Goal: Find specific page/section: Find specific page/section

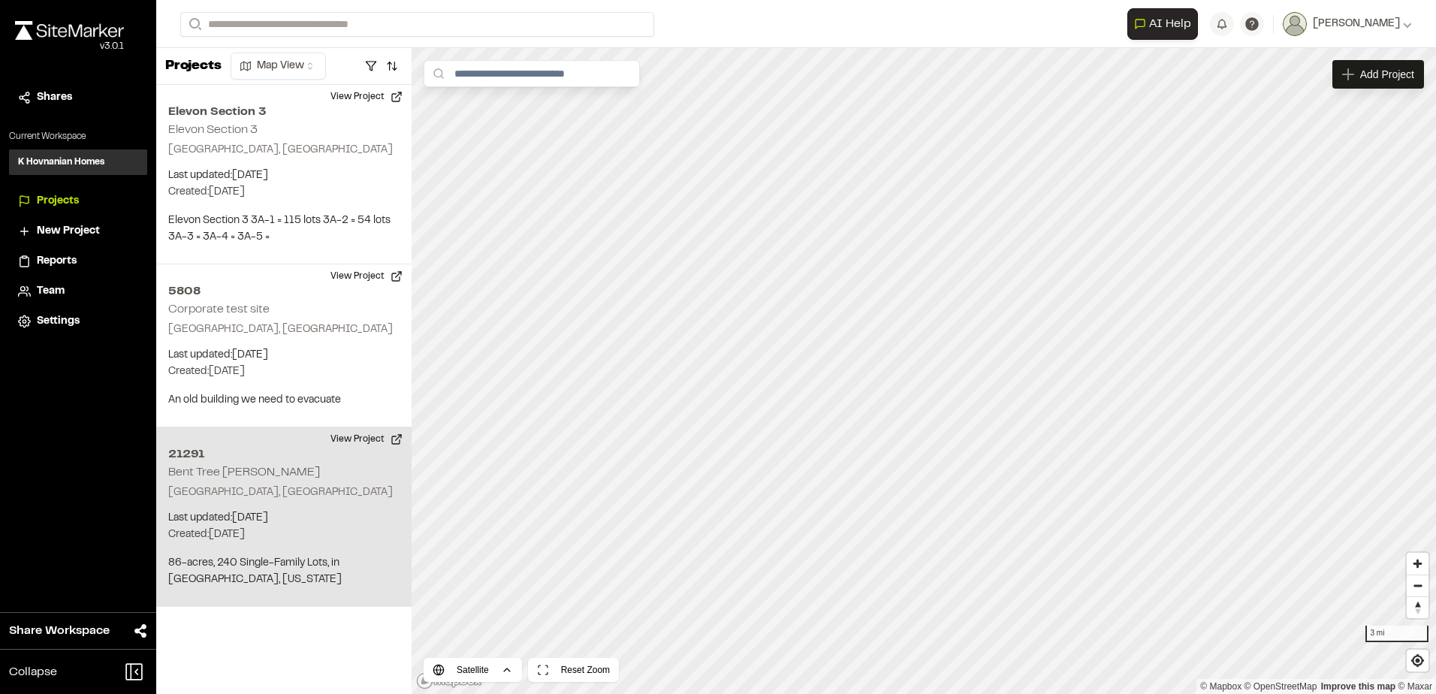
click at [284, 474] on div "[STREET_ADDRESS][PERSON_NAME] Last updated: [DATE] Budget: $ Created: [DATE] Pr…" at bounding box center [283, 517] width 255 height 180
click at [380, 439] on button "View Project" at bounding box center [367, 439] width 90 height 24
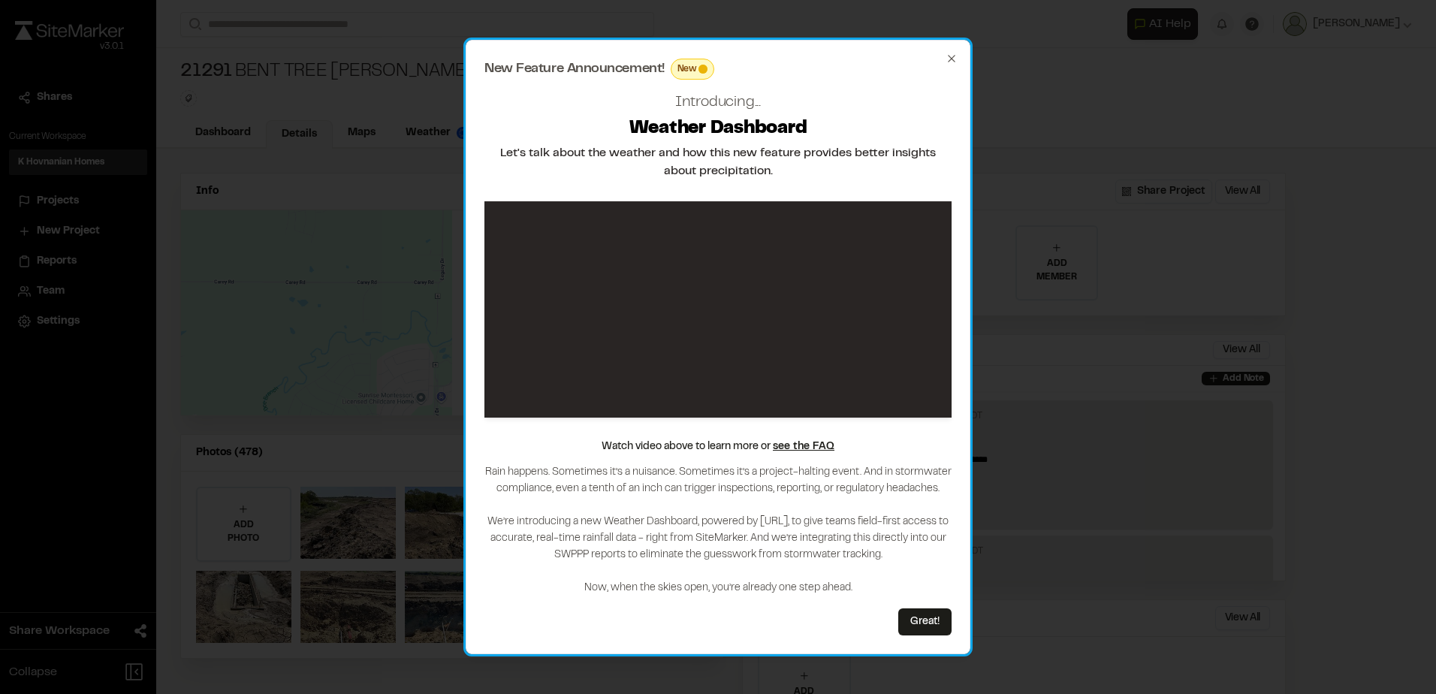
click at [949, 64] on div "New Feature Announcement! New Introducing... Weather Dashboard Let's talk about…" at bounding box center [718, 347] width 505 height 615
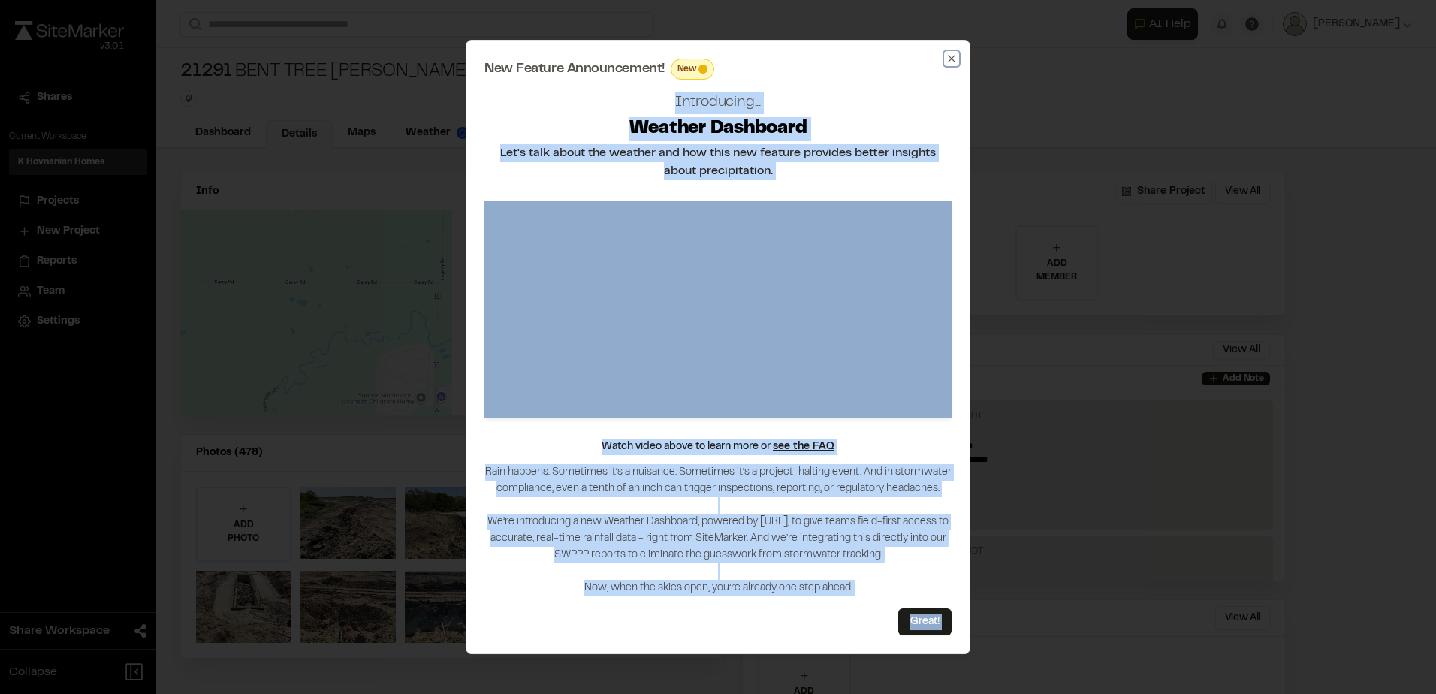
click at [951, 62] on icon "button" at bounding box center [952, 59] width 12 height 12
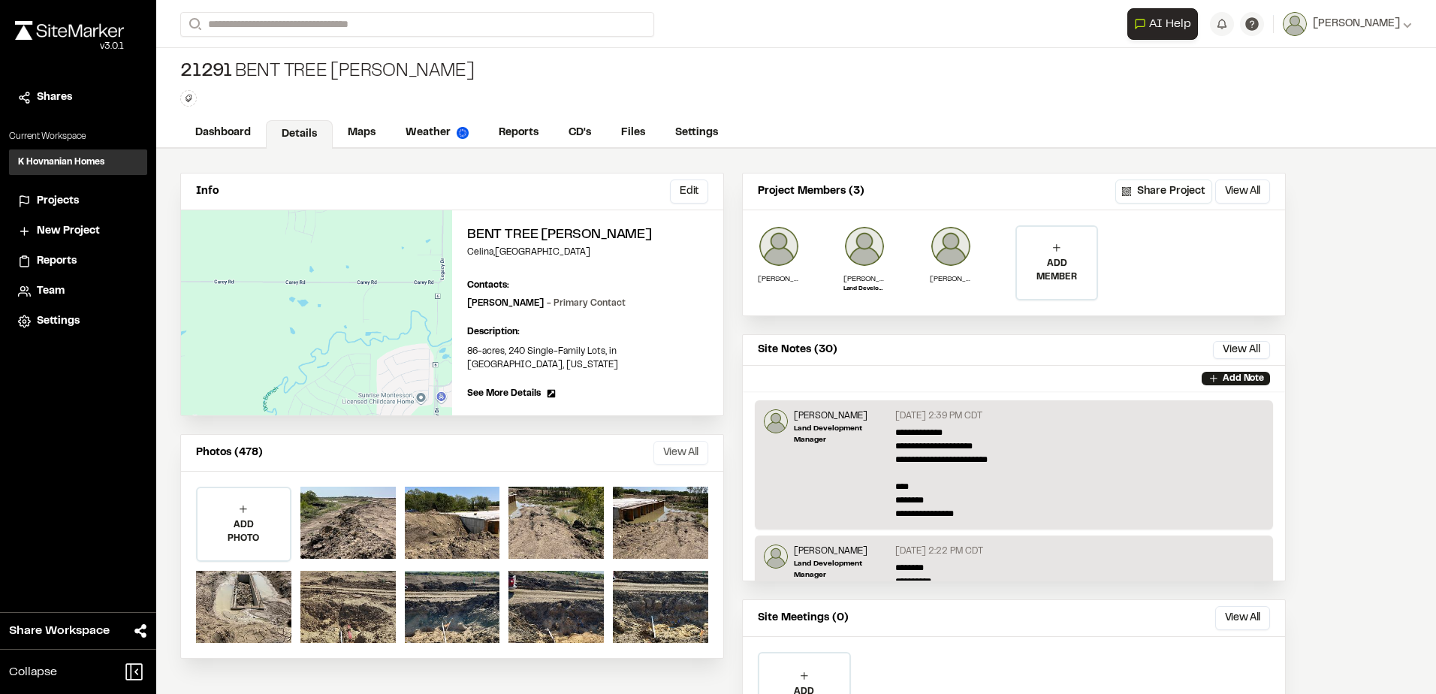
click at [670, 447] on button "View All" at bounding box center [681, 453] width 55 height 24
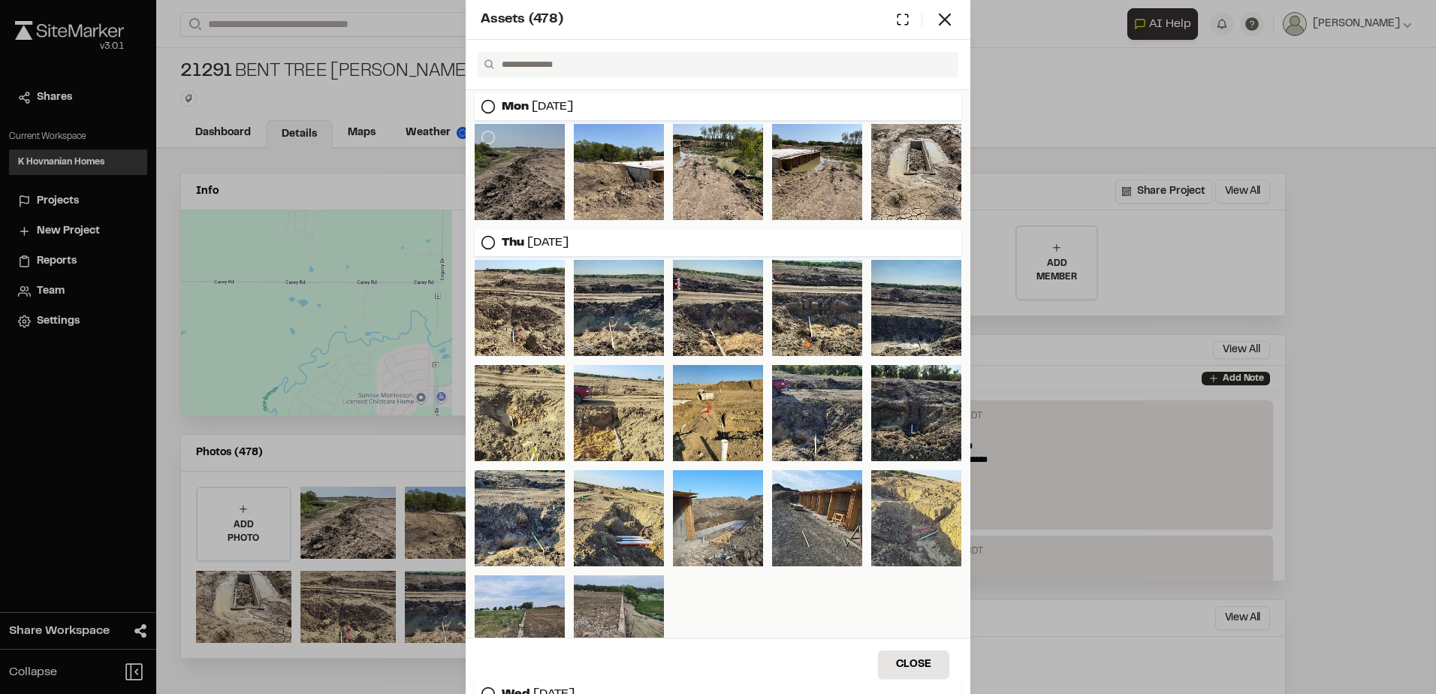
click at [527, 194] on div at bounding box center [520, 172] width 90 height 96
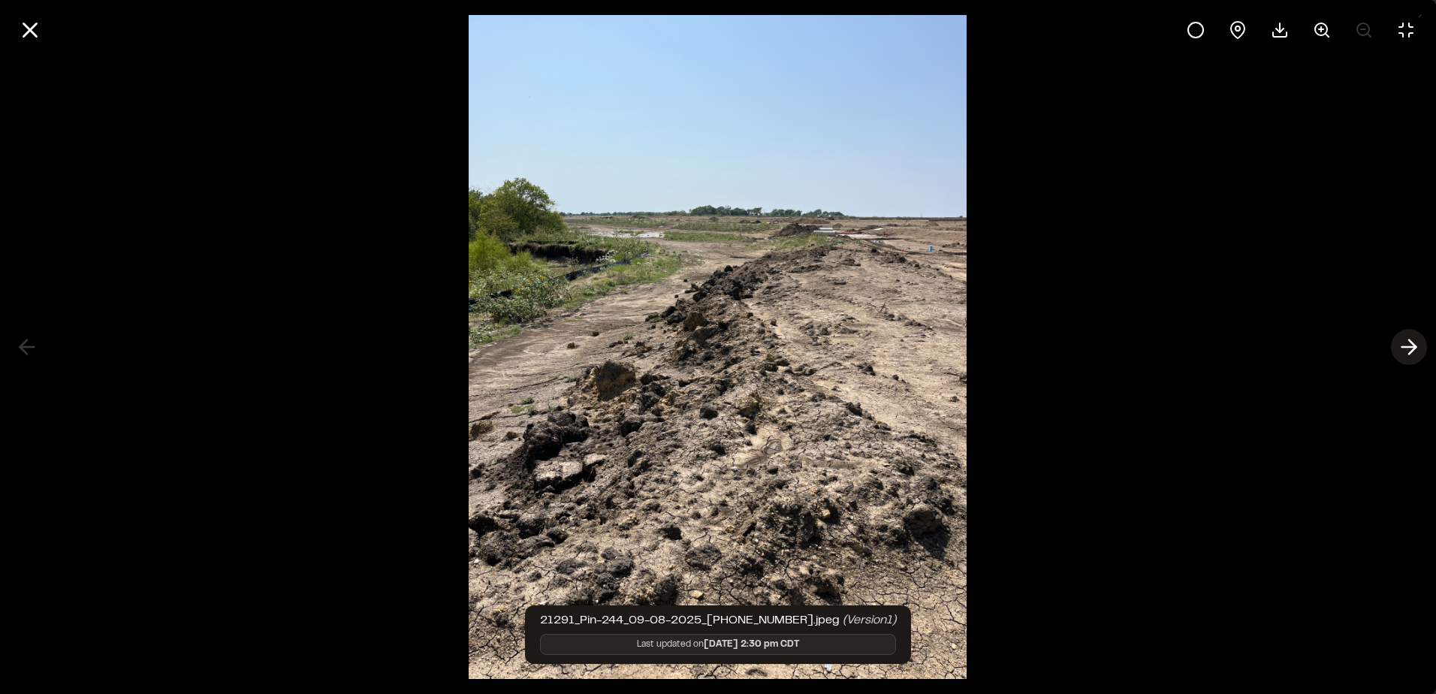
click at [1404, 345] on icon at bounding box center [1409, 347] width 24 height 26
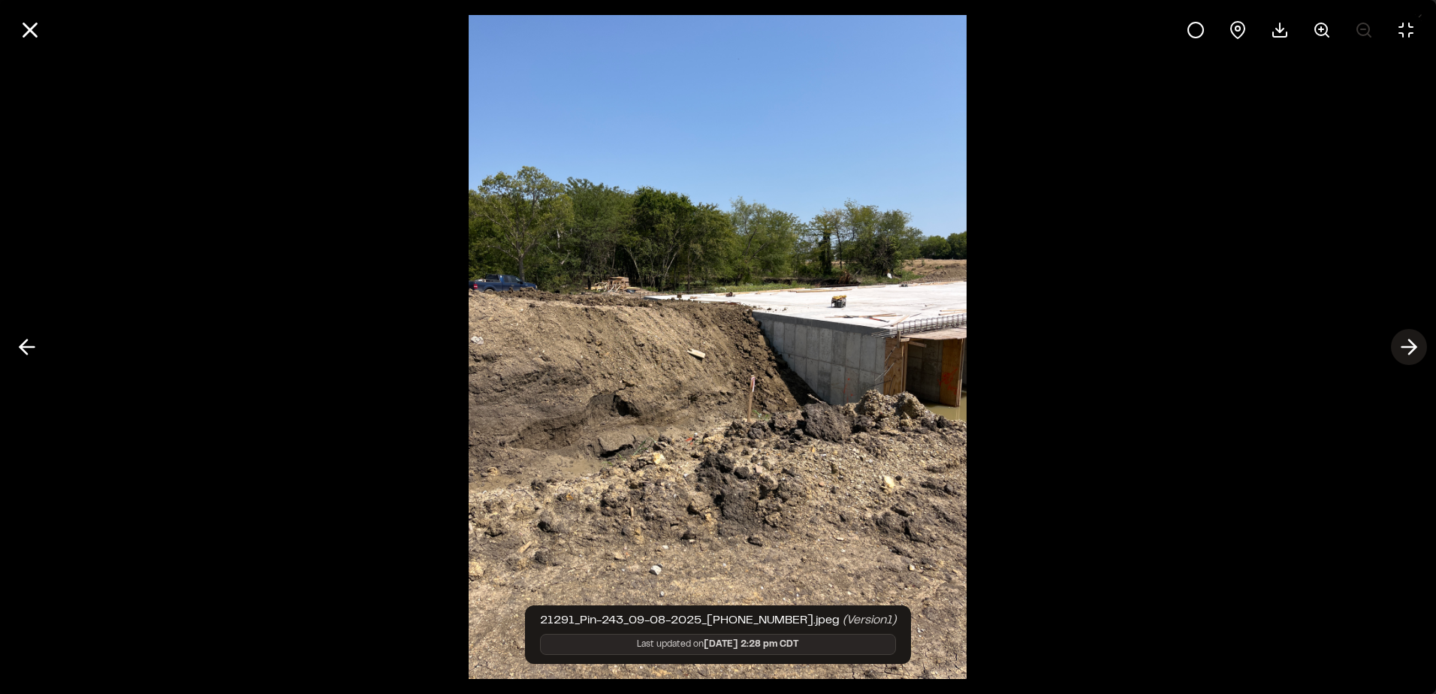
click at [1404, 345] on icon at bounding box center [1409, 347] width 24 height 26
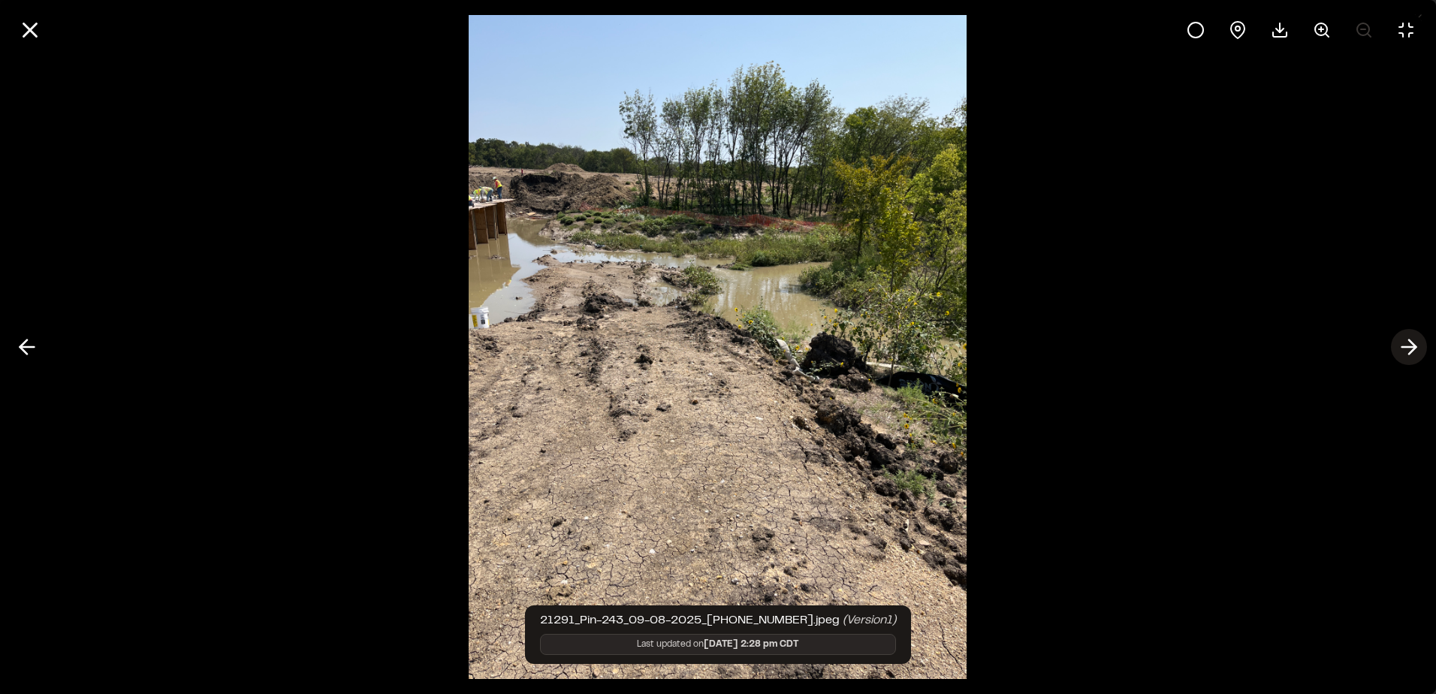
click at [1409, 350] on icon at bounding box center [1409, 347] width 24 height 26
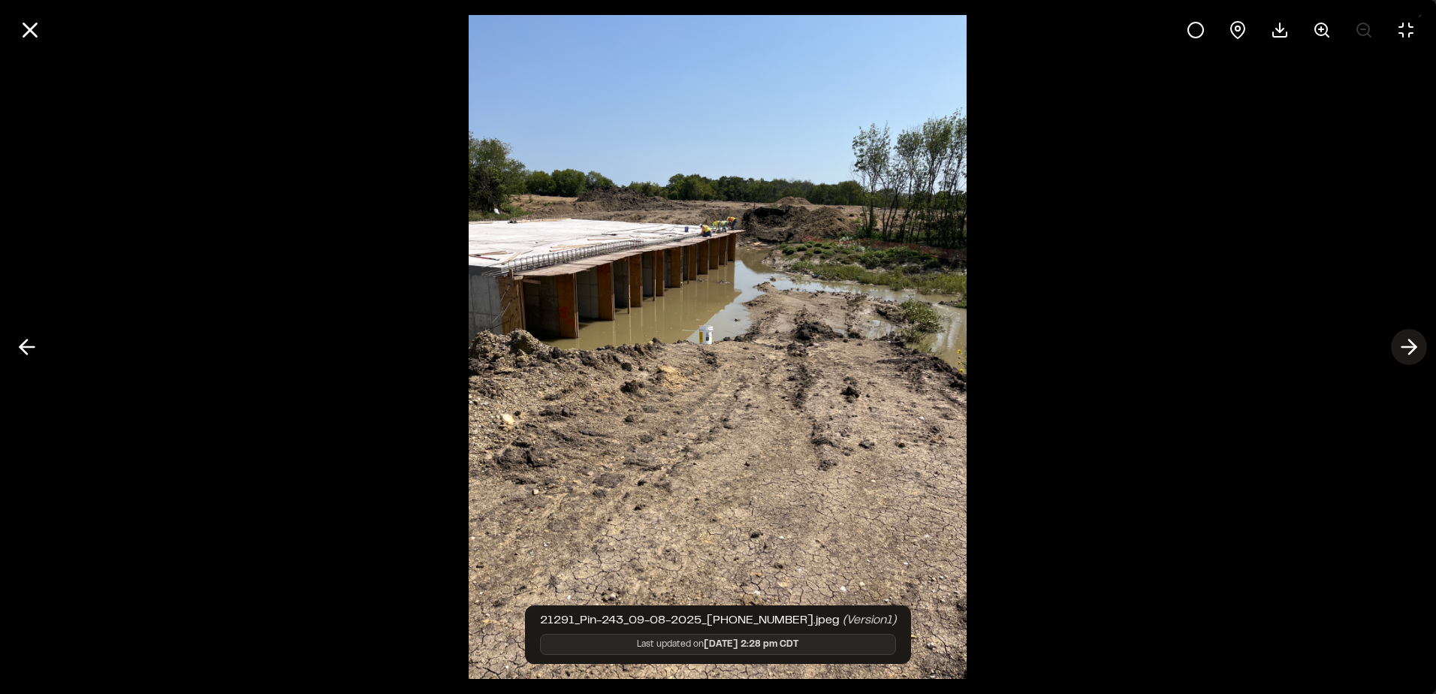
click at [1406, 347] on line at bounding box center [1410, 347] width 14 height 0
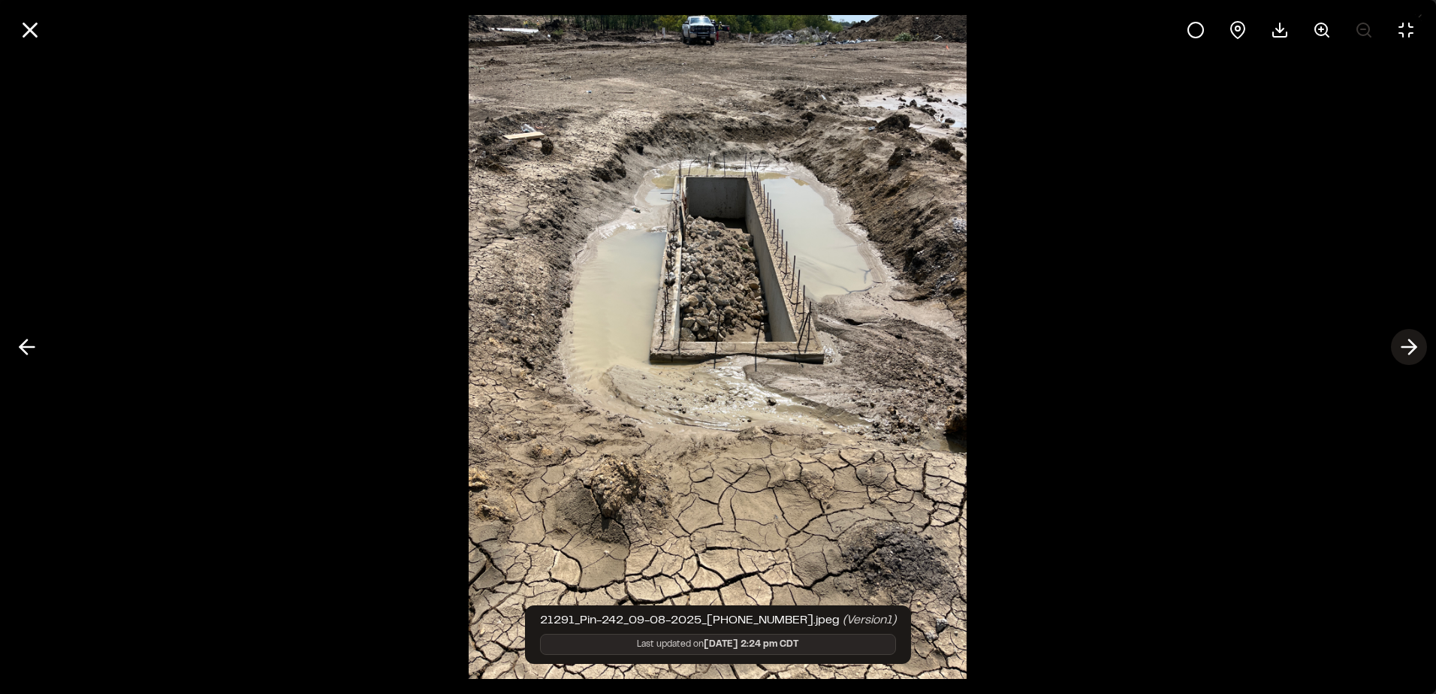
click at [1406, 347] on line at bounding box center [1410, 347] width 14 height 0
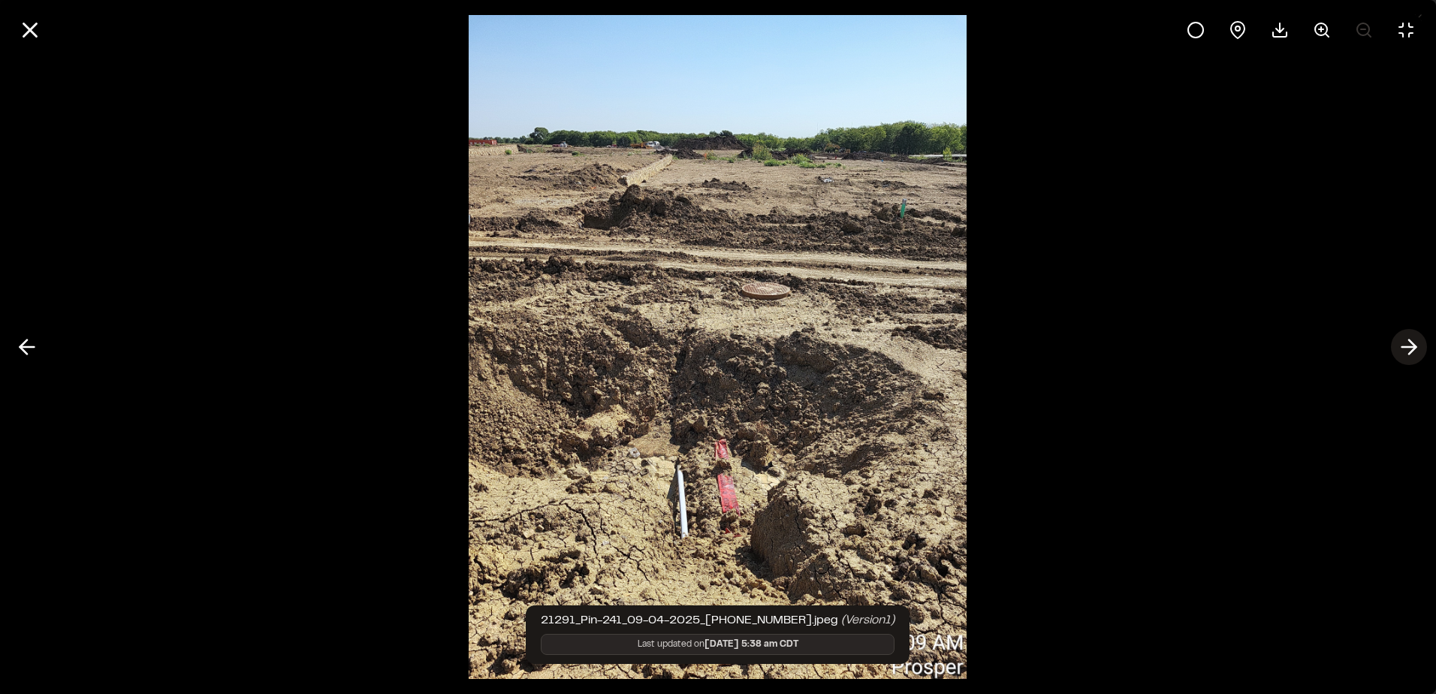
click at [1406, 347] on line at bounding box center [1410, 347] width 14 height 0
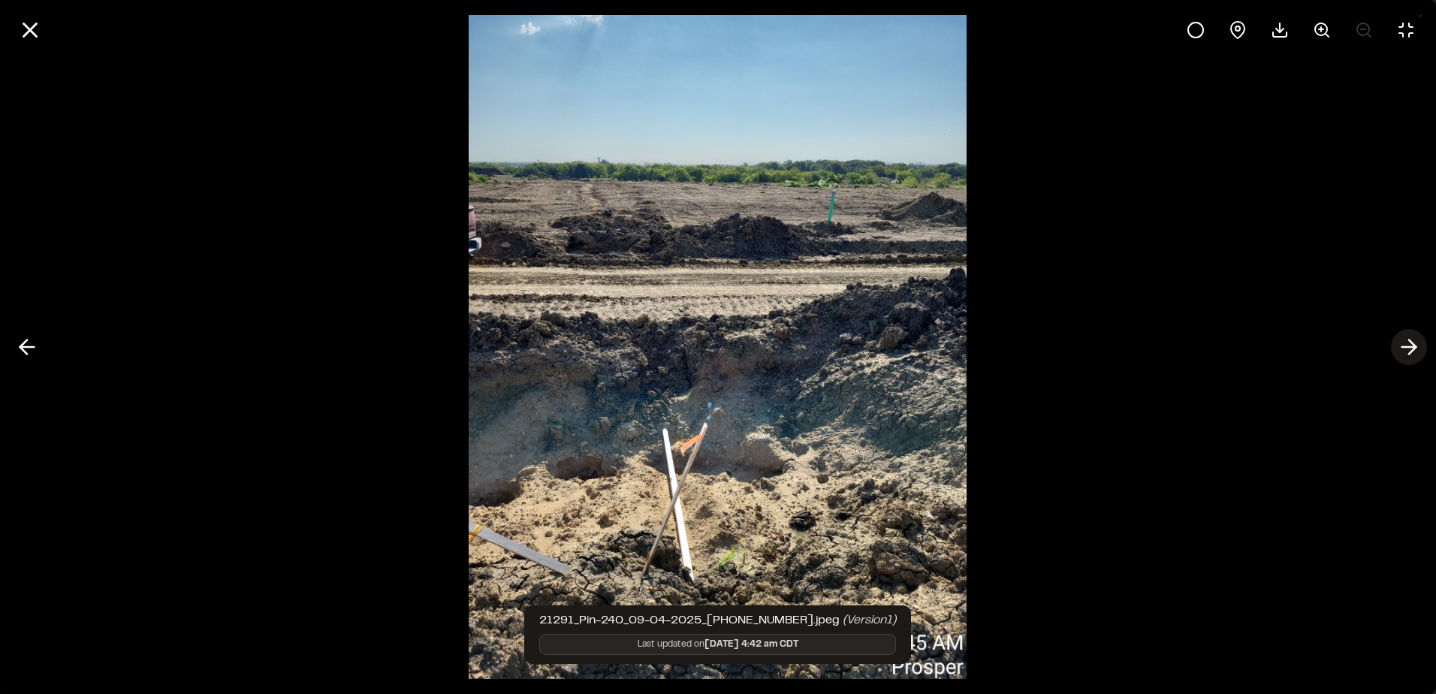
click at [1406, 347] on line at bounding box center [1410, 347] width 14 height 0
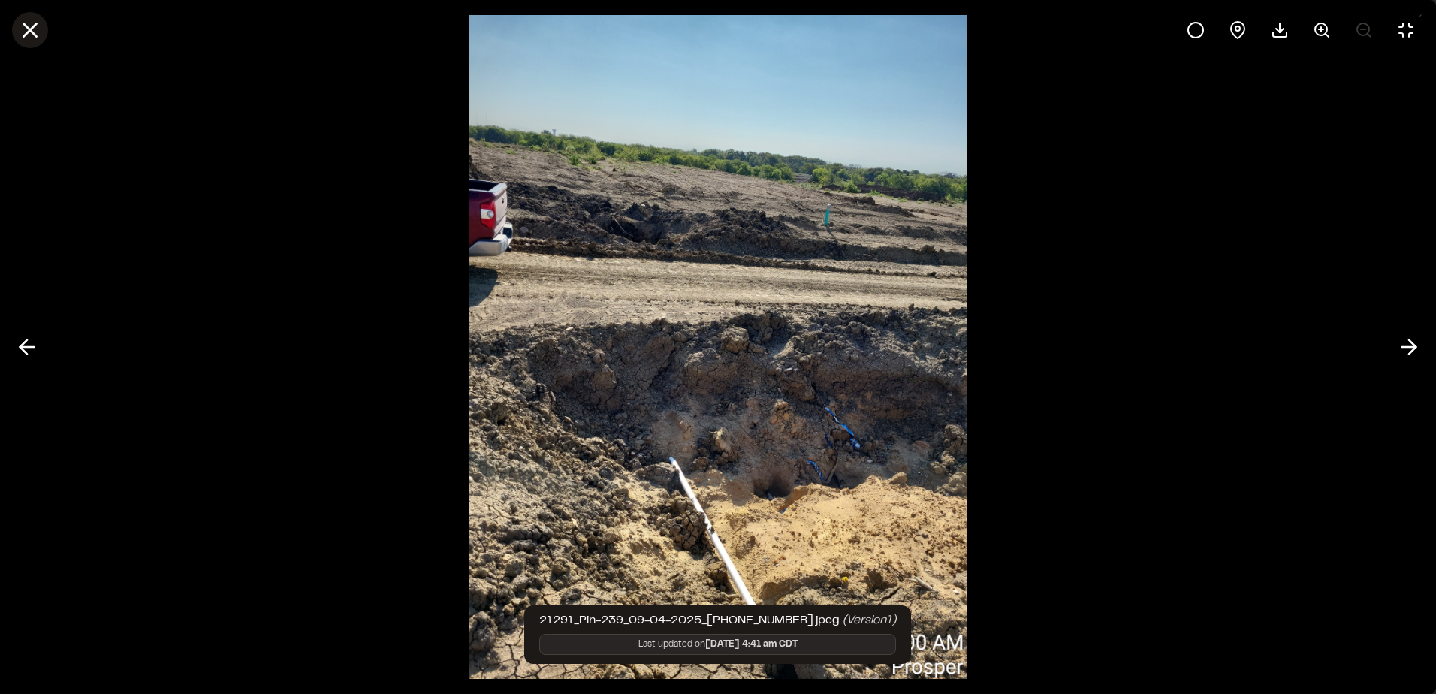
click at [33, 35] on line at bounding box center [30, 30] width 13 height 13
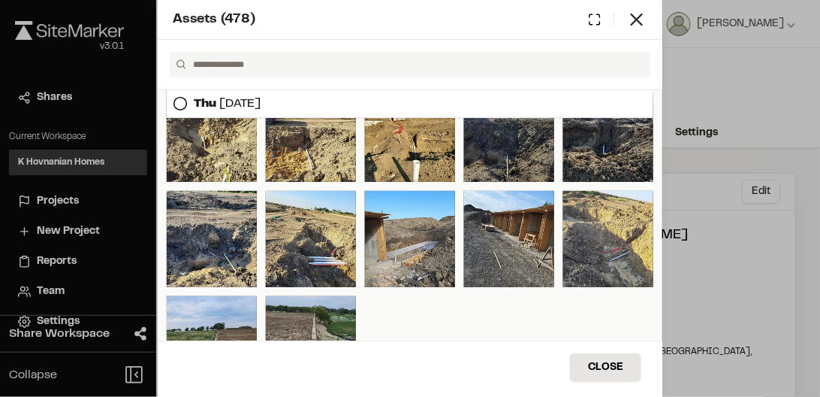
scroll to position [289, 0]
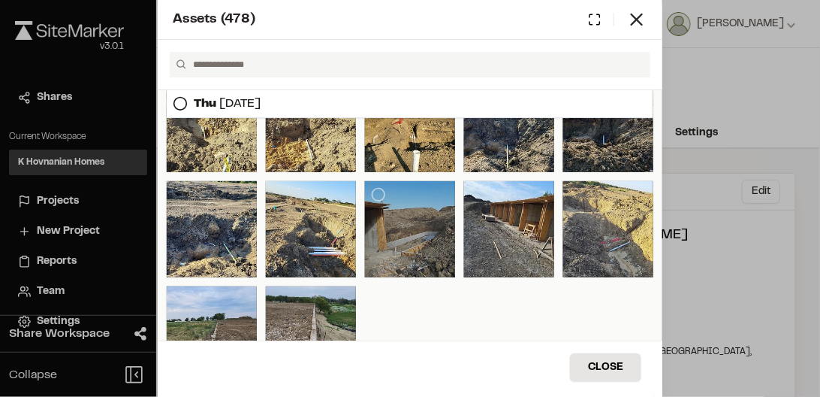
click at [429, 248] on div at bounding box center [410, 229] width 90 height 96
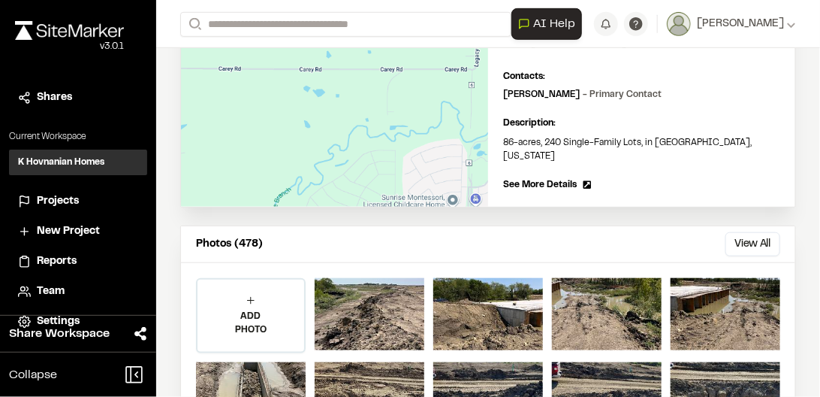
scroll to position [301, 0]
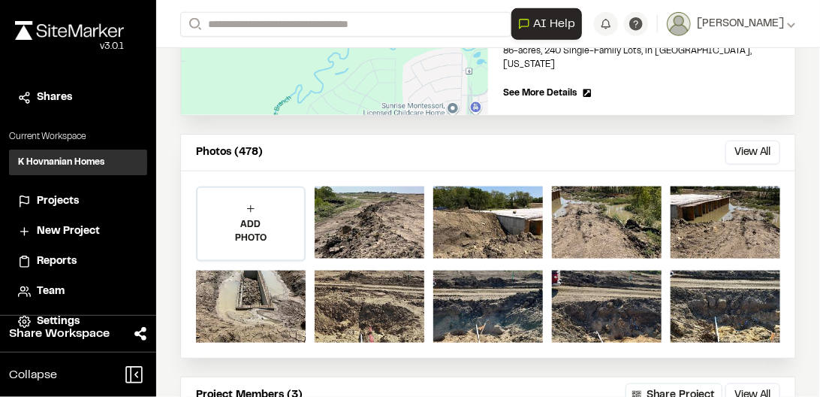
click at [756, 140] on button "View All" at bounding box center [753, 152] width 55 height 24
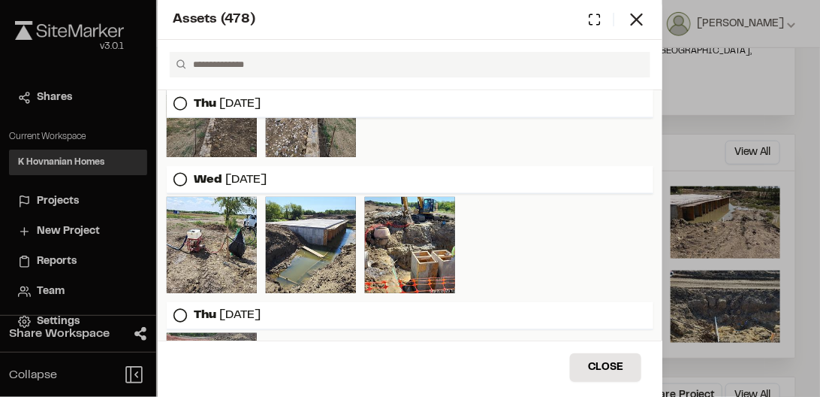
scroll to position [557, 0]
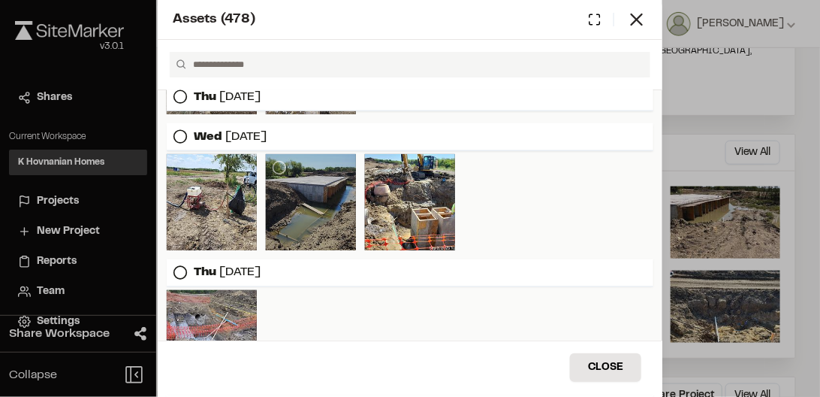
click at [317, 210] on div at bounding box center [311, 202] width 90 height 96
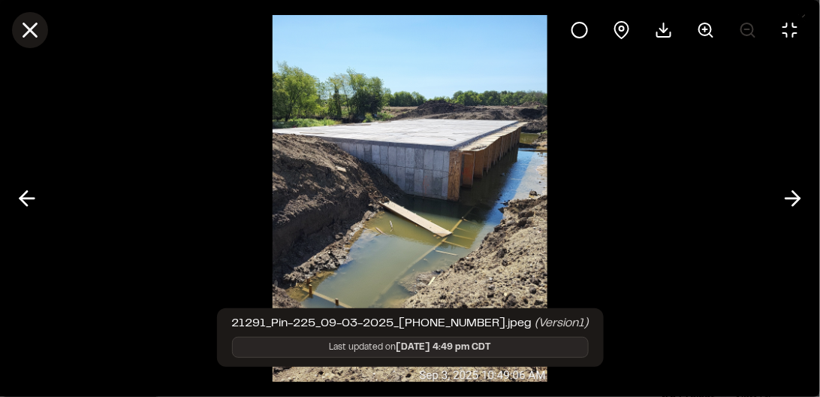
click at [30, 36] on icon at bounding box center [30, 30] width 26 height 26
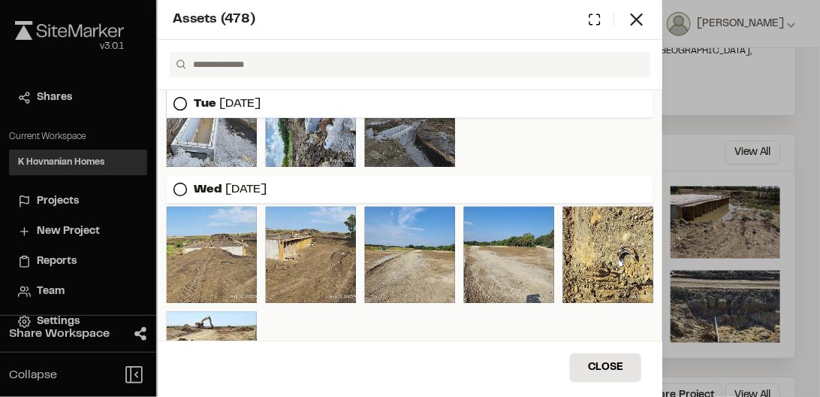
scroll to position [1503, 0]
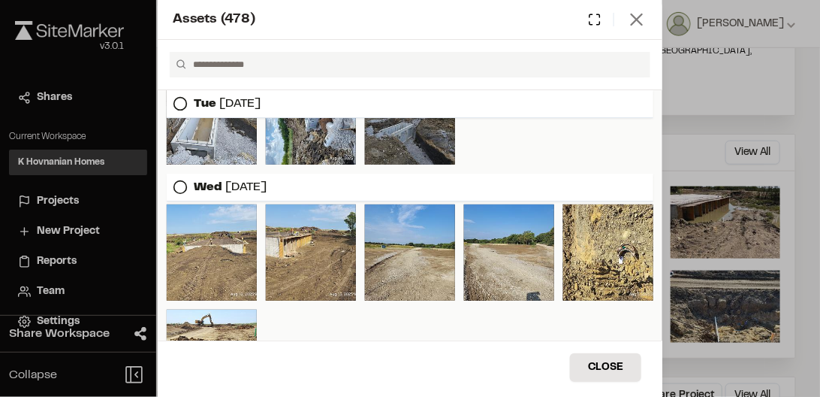
click at [637, 24] on icon at bounding box center [637, 19] width 21 height 21
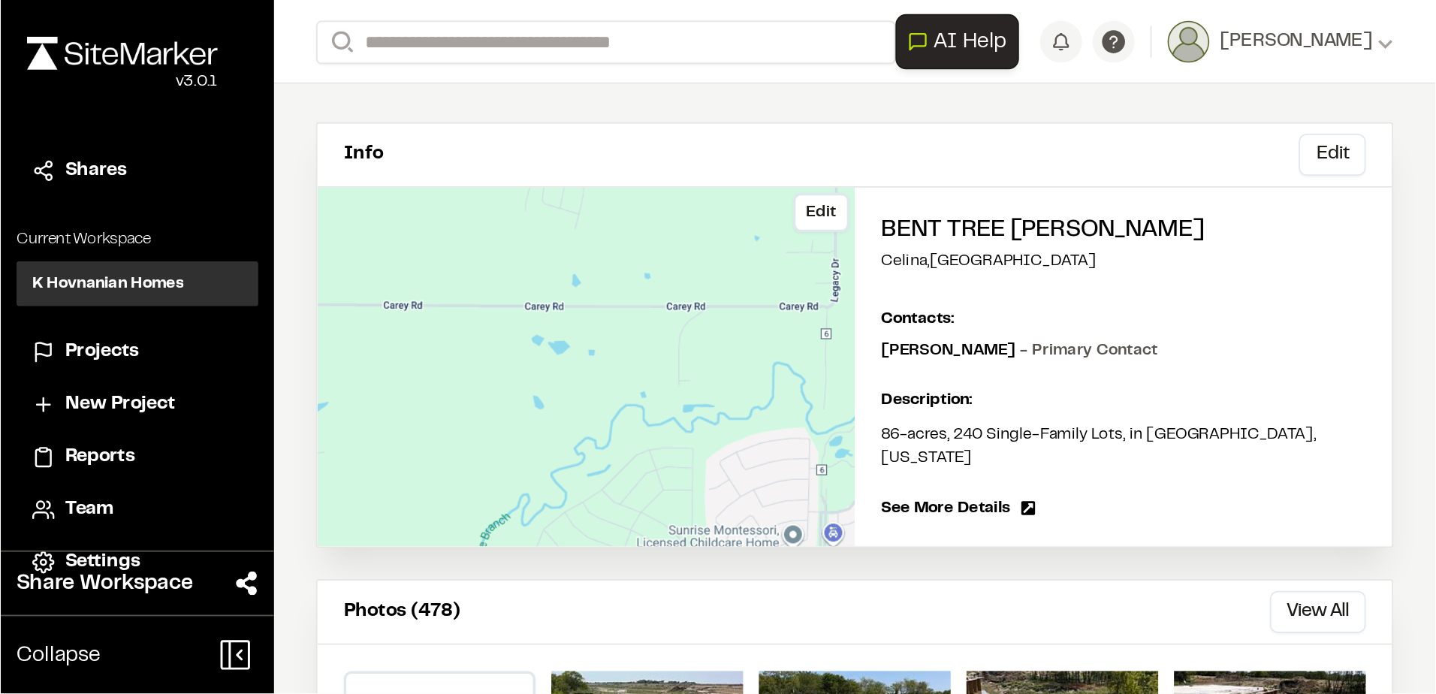
scroll to position [0, 0]
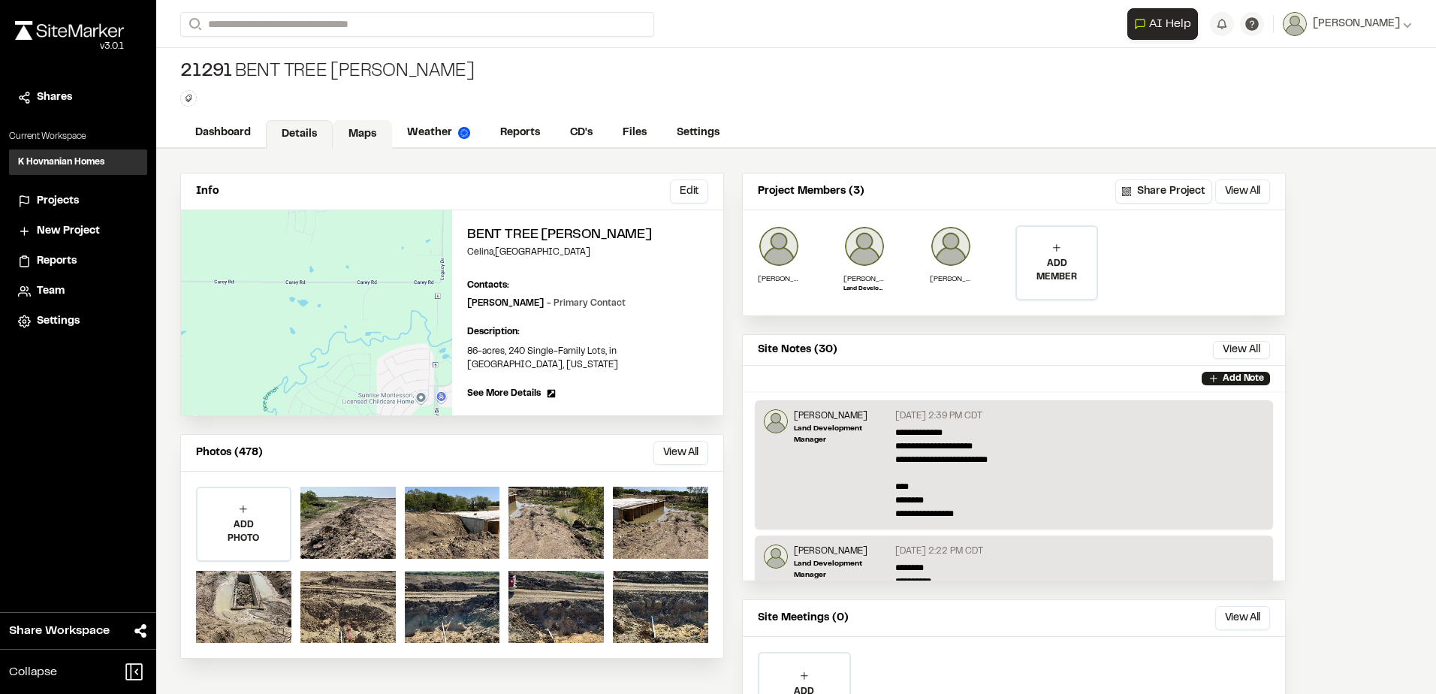
click at [372, 134] on link "Maps" at bounding box center [362, 134] width 59 height 29
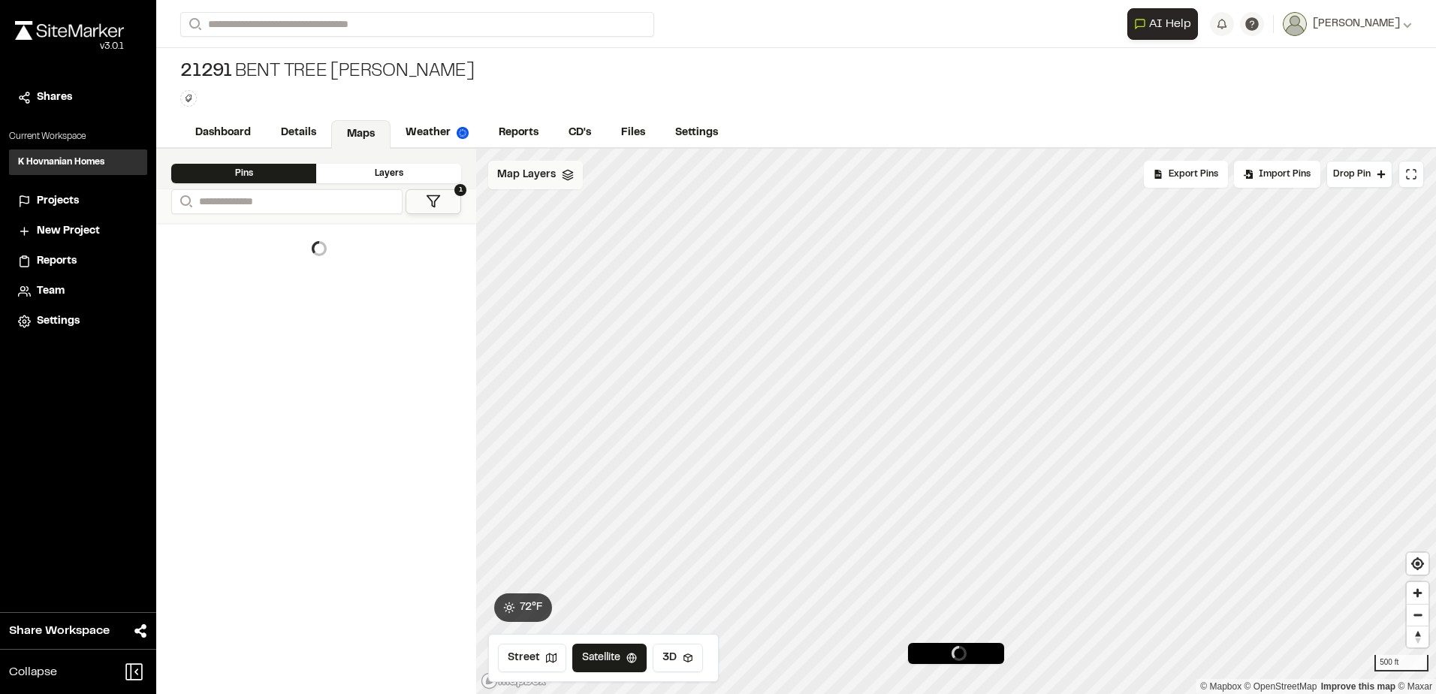
click at [569, 175] on icon at bounding box center [568, 175] width 12 height 12
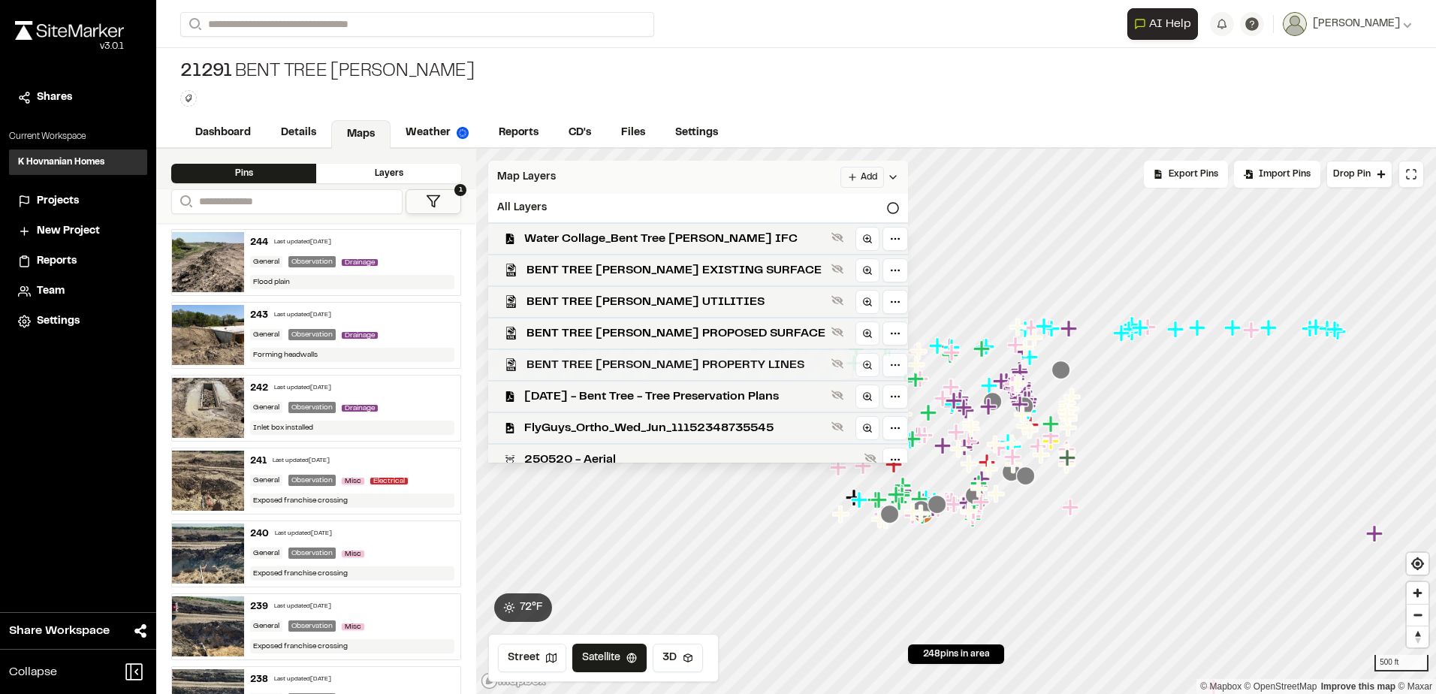
click at [760, 366] on span "BENT TREE [PERSON_NAME] PROPERTY LINES" at bounding box center [676, 365] width 299 height 18
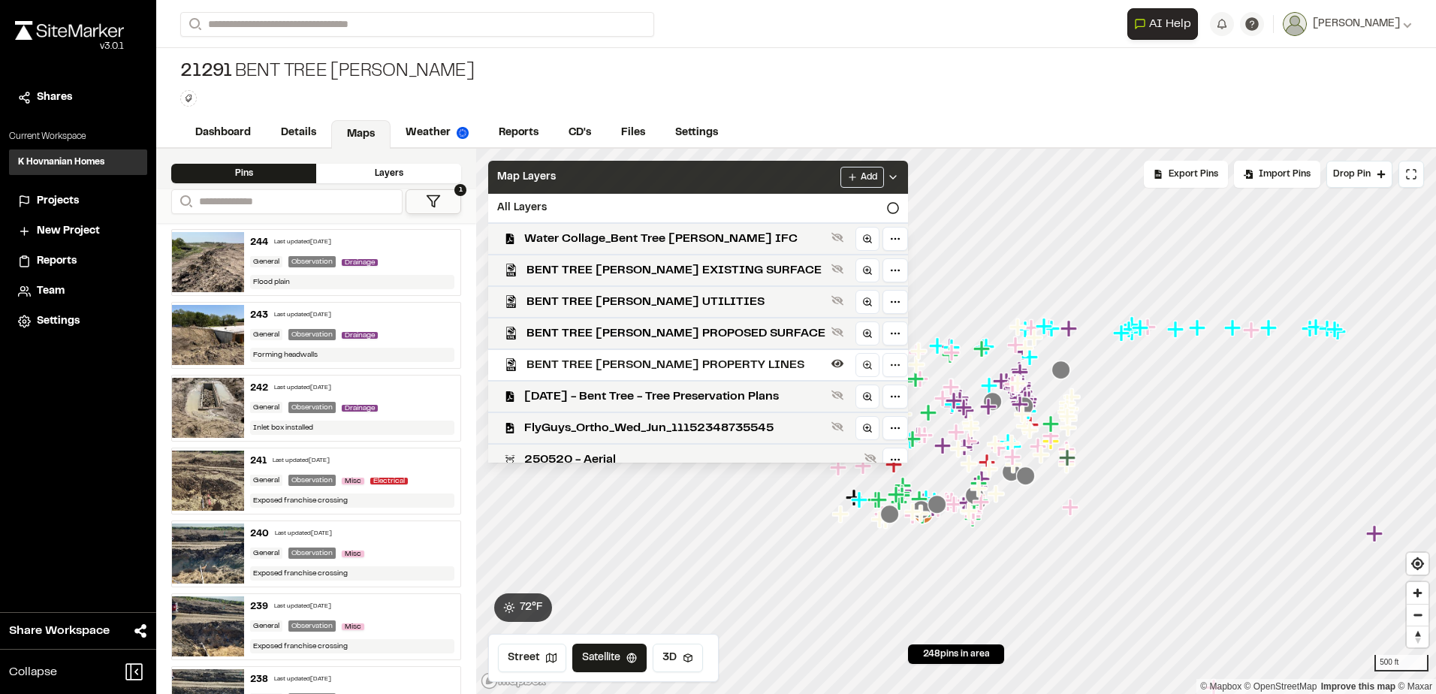
click at [887, 176] on icon at bounding box center [893, 177] width 12 height 12
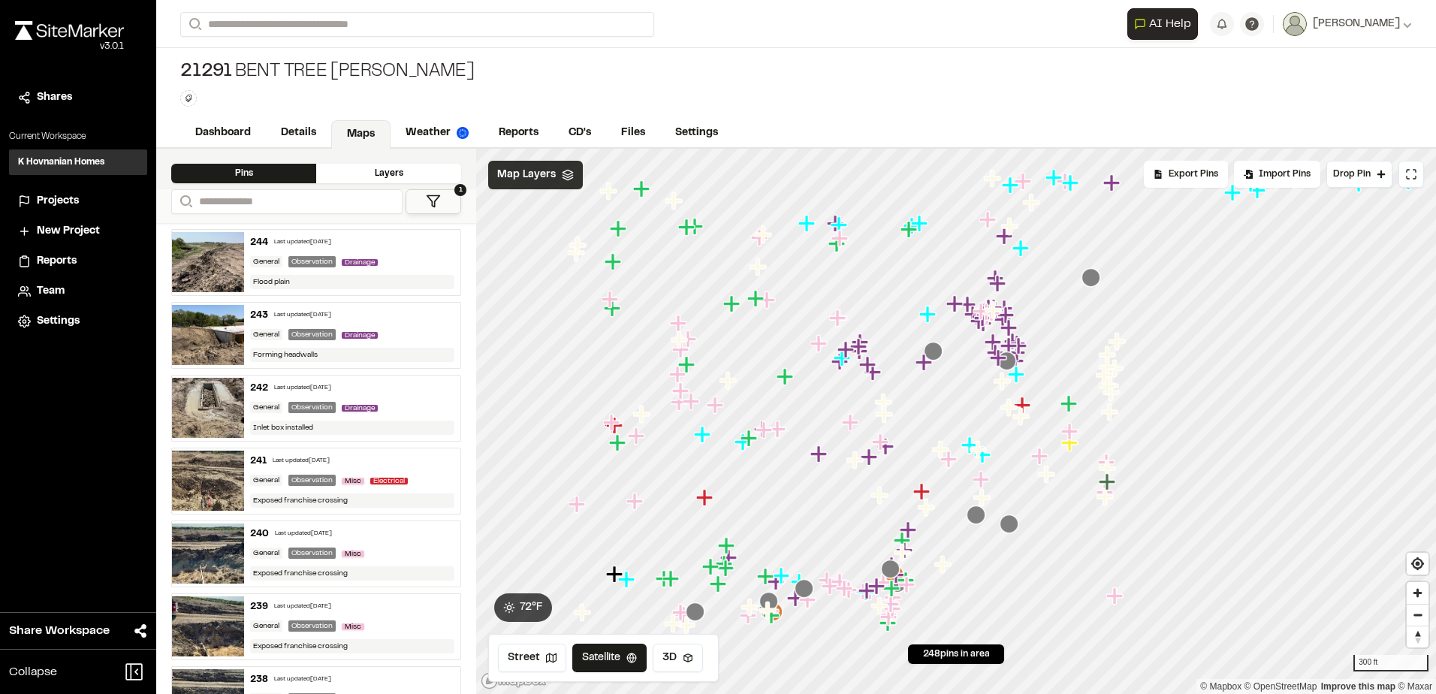
click at [570, 183] on div "Map Layers" at bounding box center [535, 175] width 95 height 29
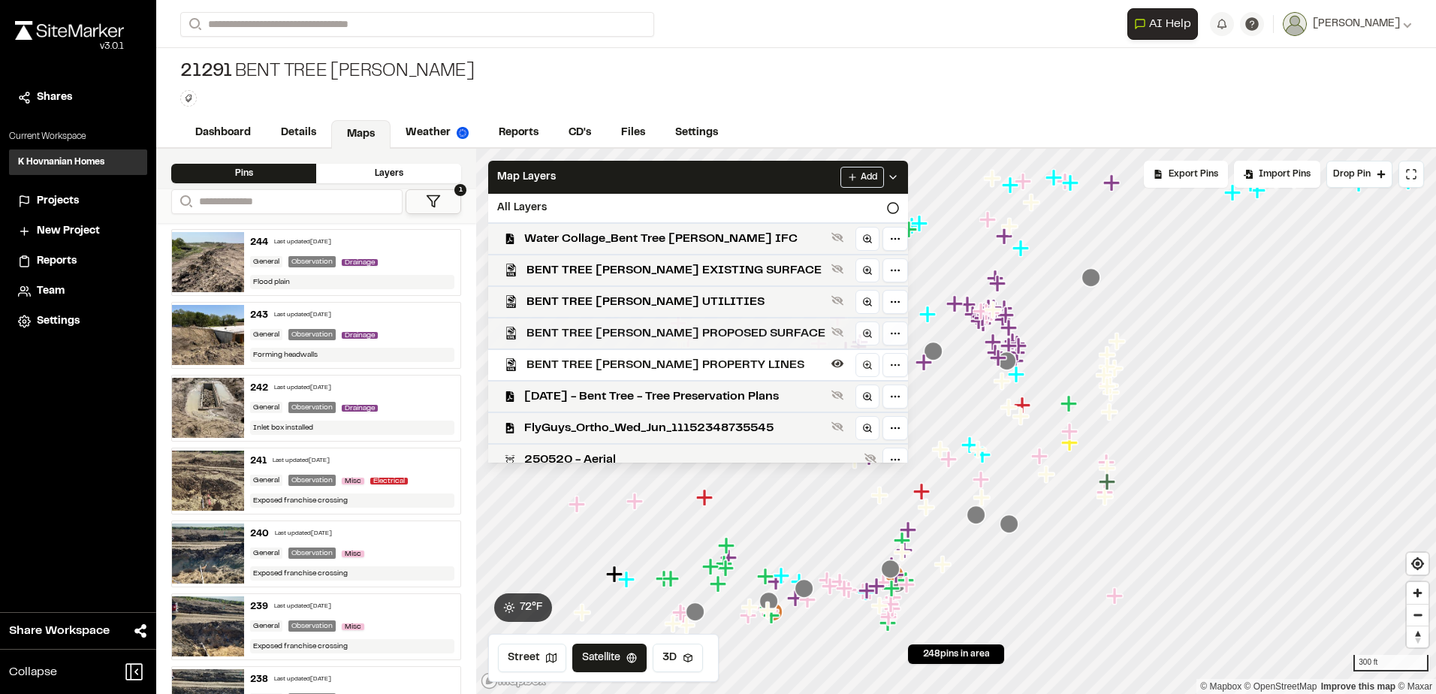
scroll to position [12, 0]
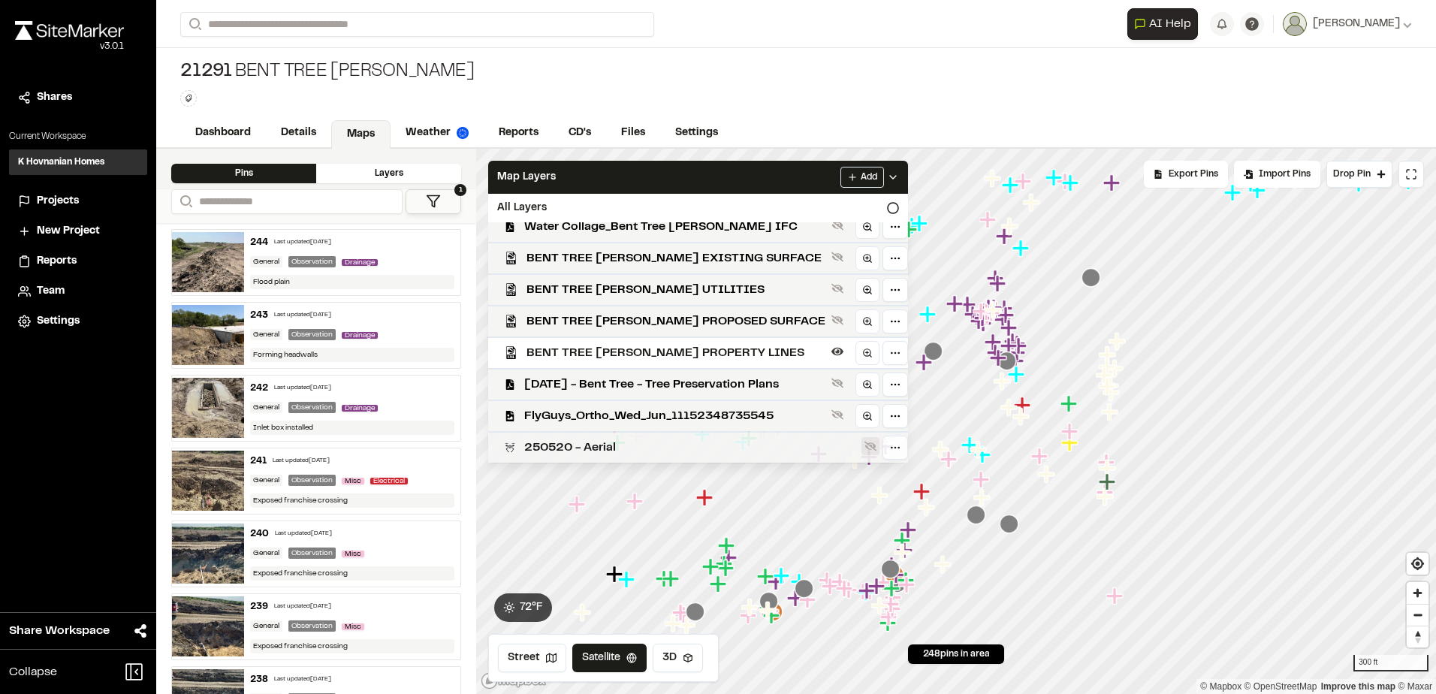
click at [865, 446] on icon at bounding box center [871, 447] width 12 height 10
click at [887, 182] on icon at bounding box center [893, 177] width 12 height 12
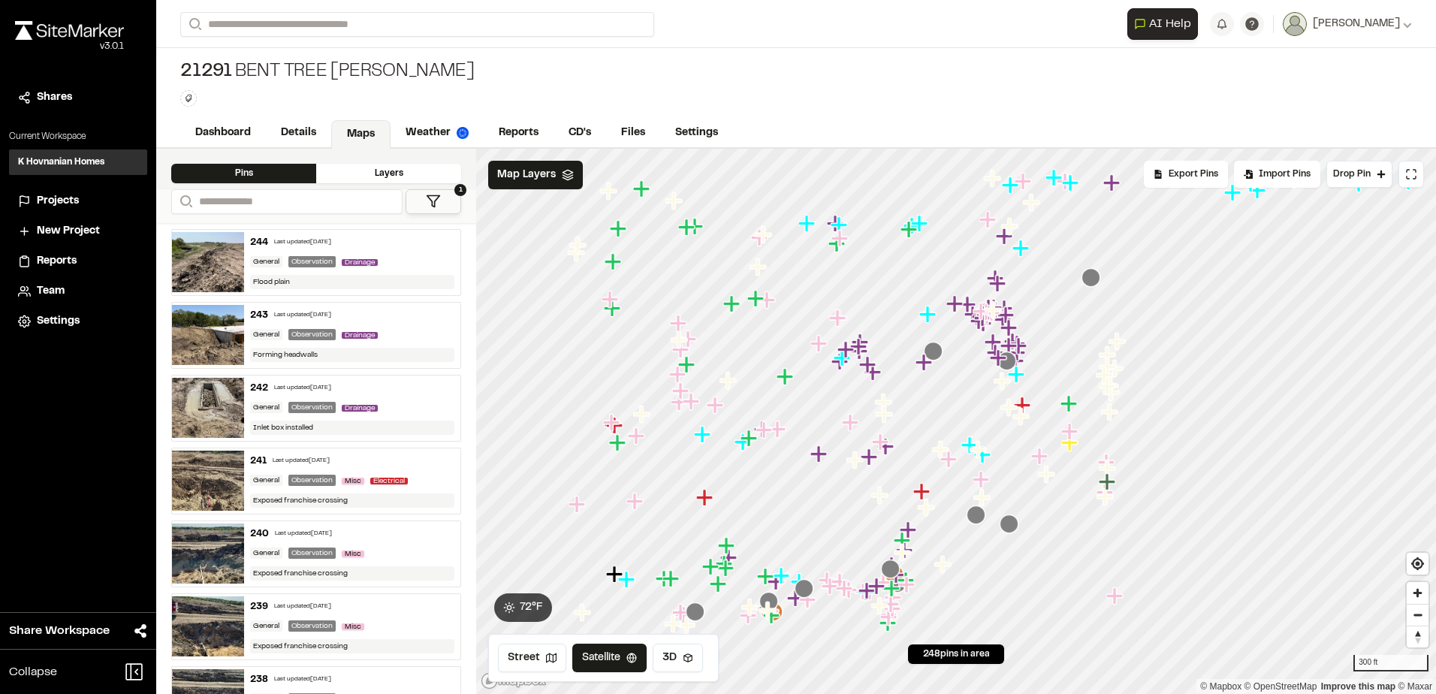
scroll to position [0, 0]
